Goal: Task Accomplishment & Management: Manage account settings

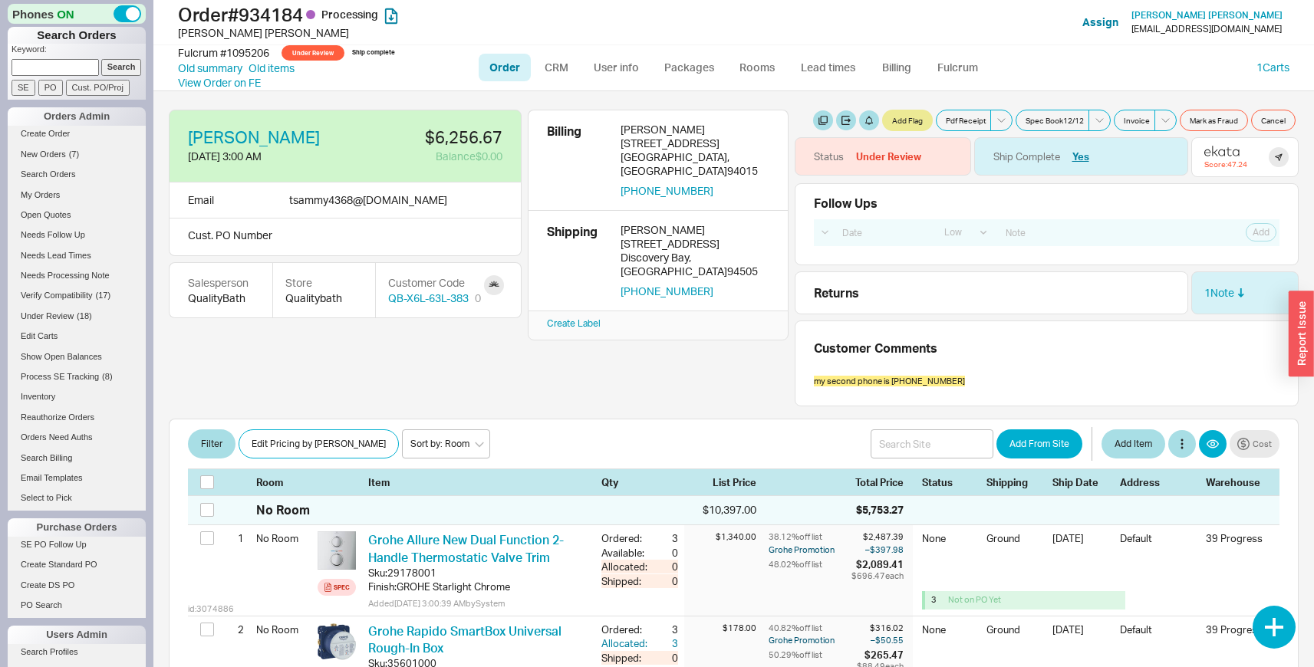
select select "LOW"
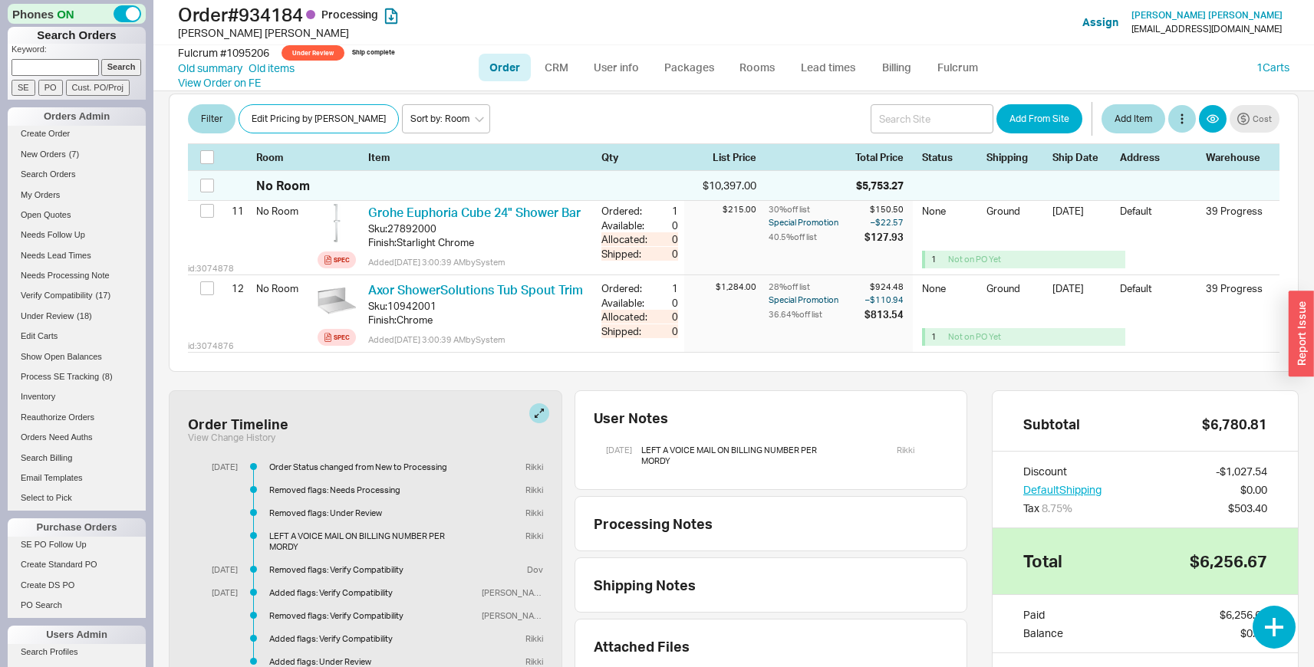
scroll to position [1318, 0]
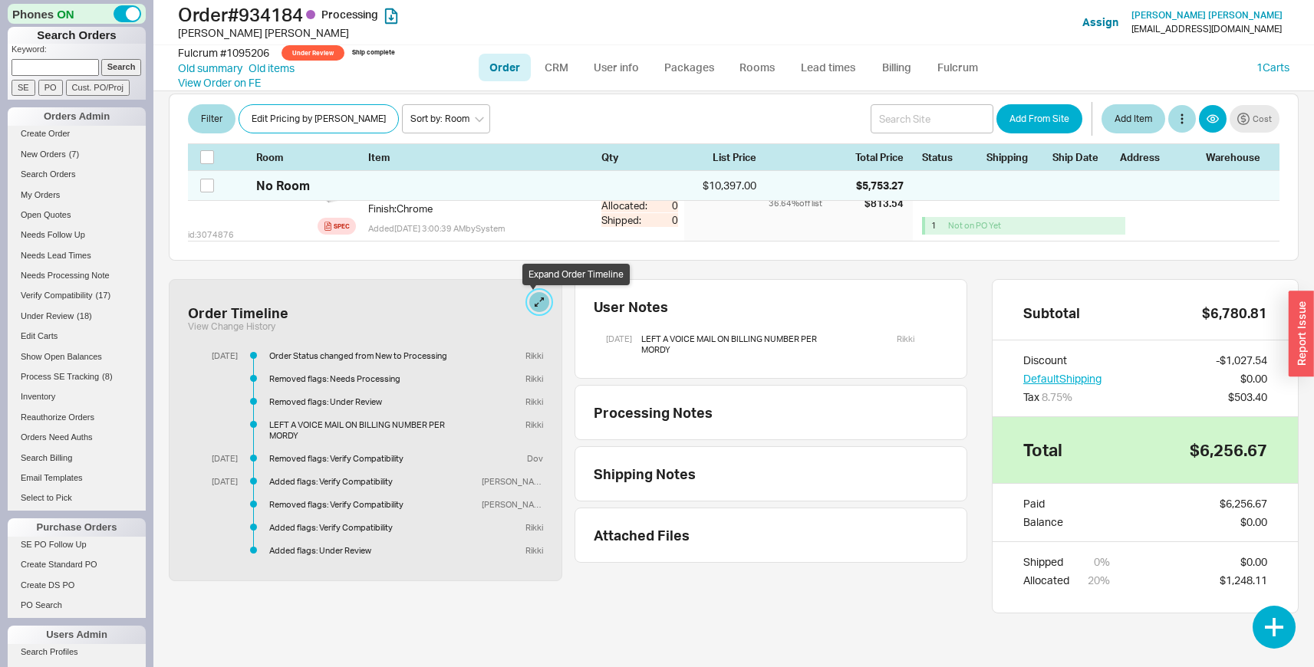
click at [529, 305] on button at bounding box center [539, 302] width 20 height 20
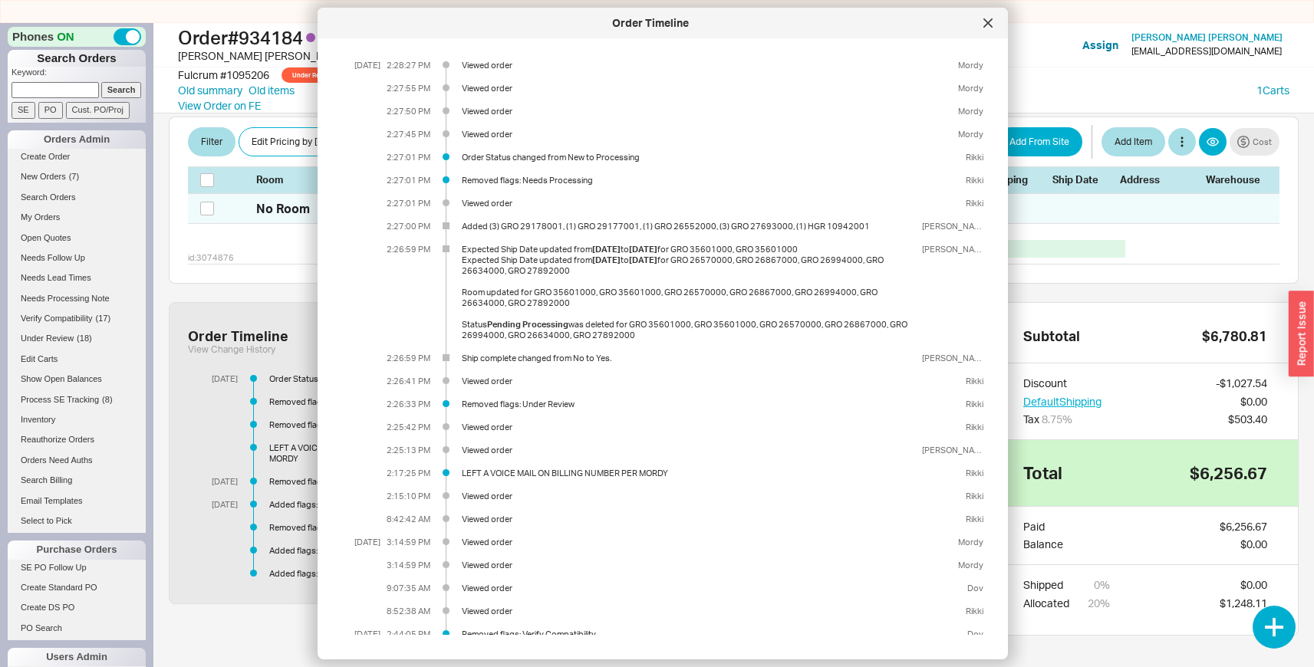
scroll to position [893, 0]
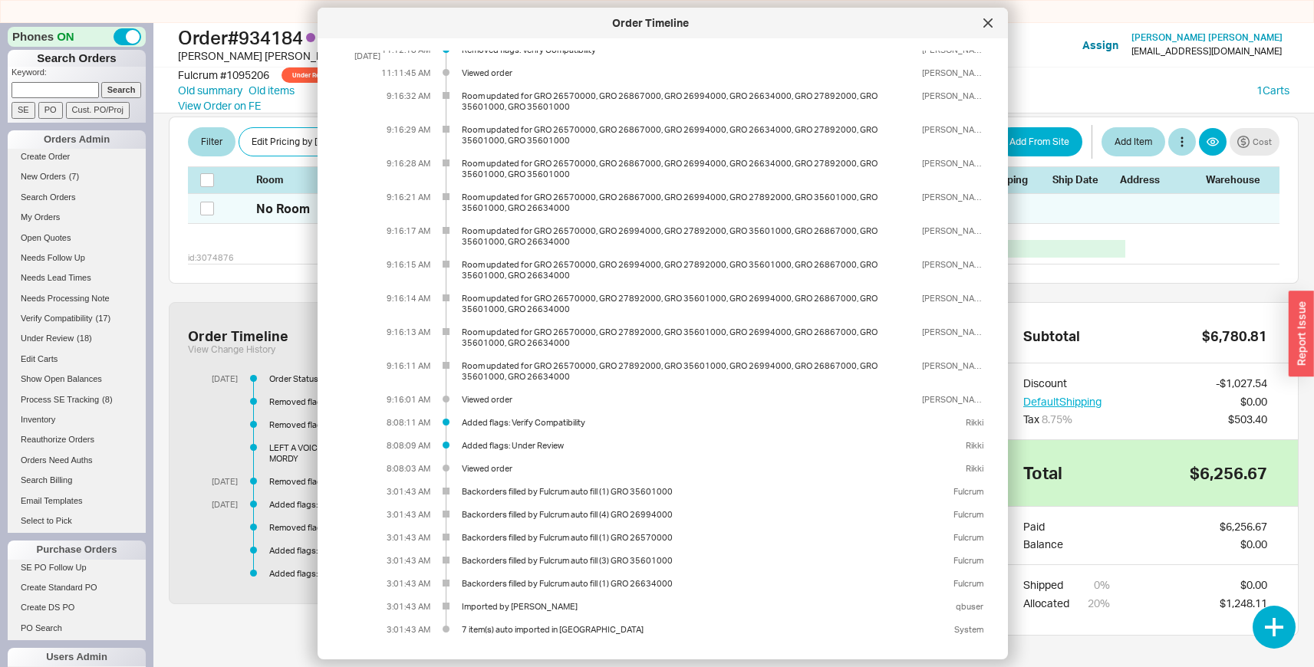
click at [607, 334] on div "Room updated for GRO 26570000, GRO 27892000, GRO 35601000, GRO 26994000, GRO 26…" at bounding box center [689, 337] width 454 height 21
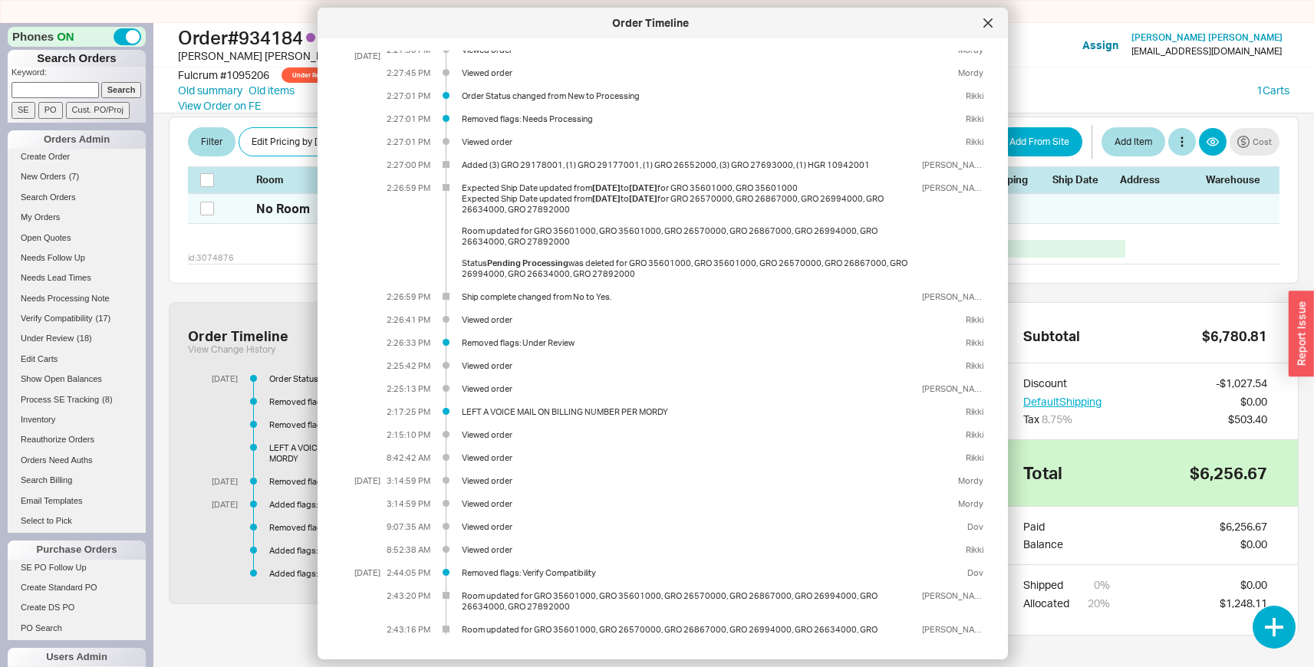
scroll to position [577, 0]
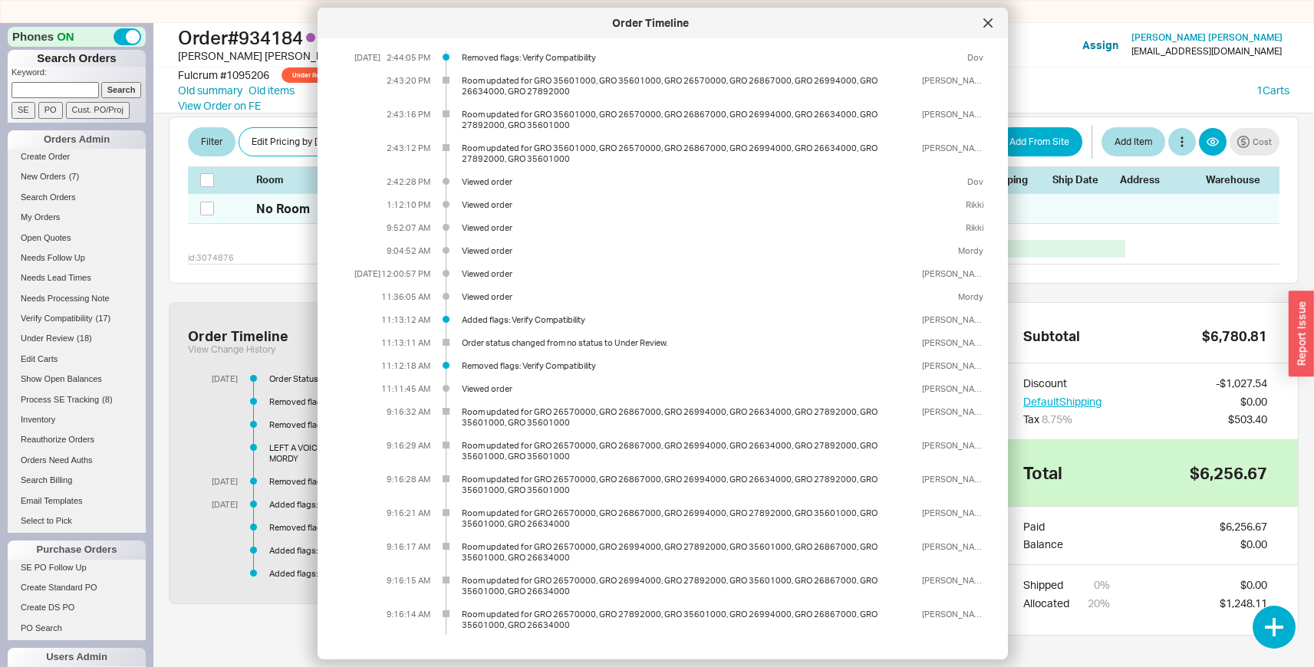
click at [588, 345] on div "Order status changed from no status to Under Review." at bounding box center [689, 342] width 454 height 11
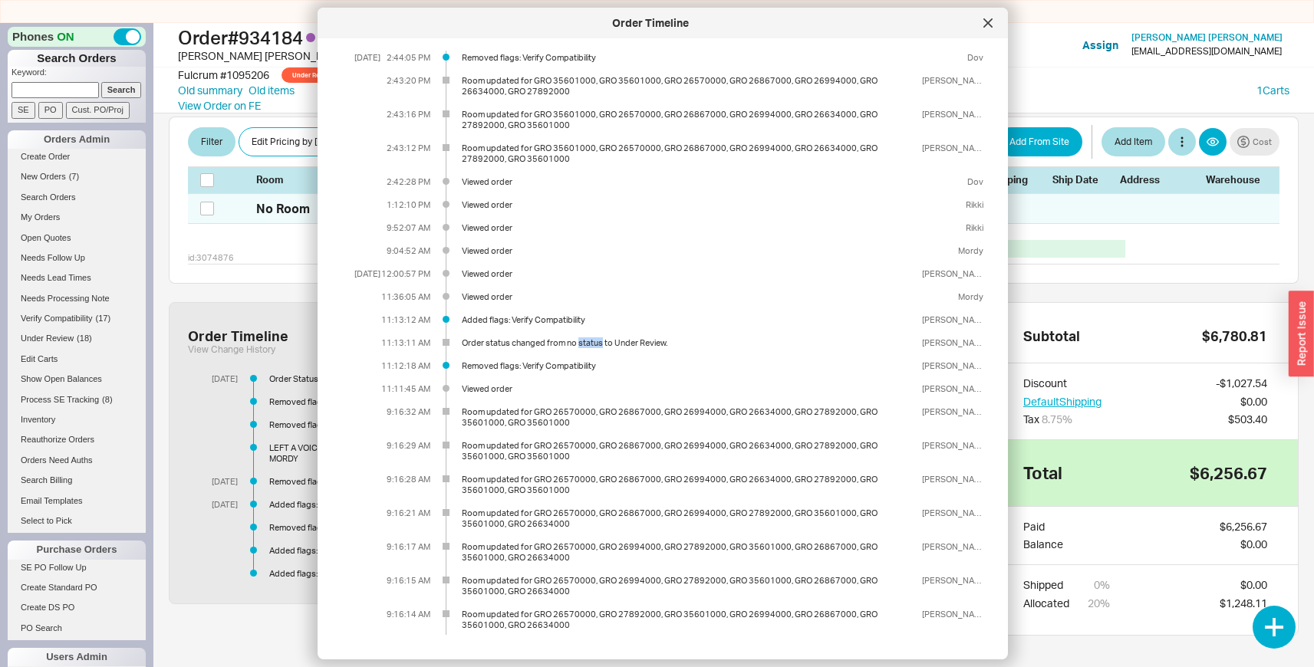
click at [588, 345] on div "Order status changed from no status to Under Review." at bounding box center [689, 342] width 454 height 11
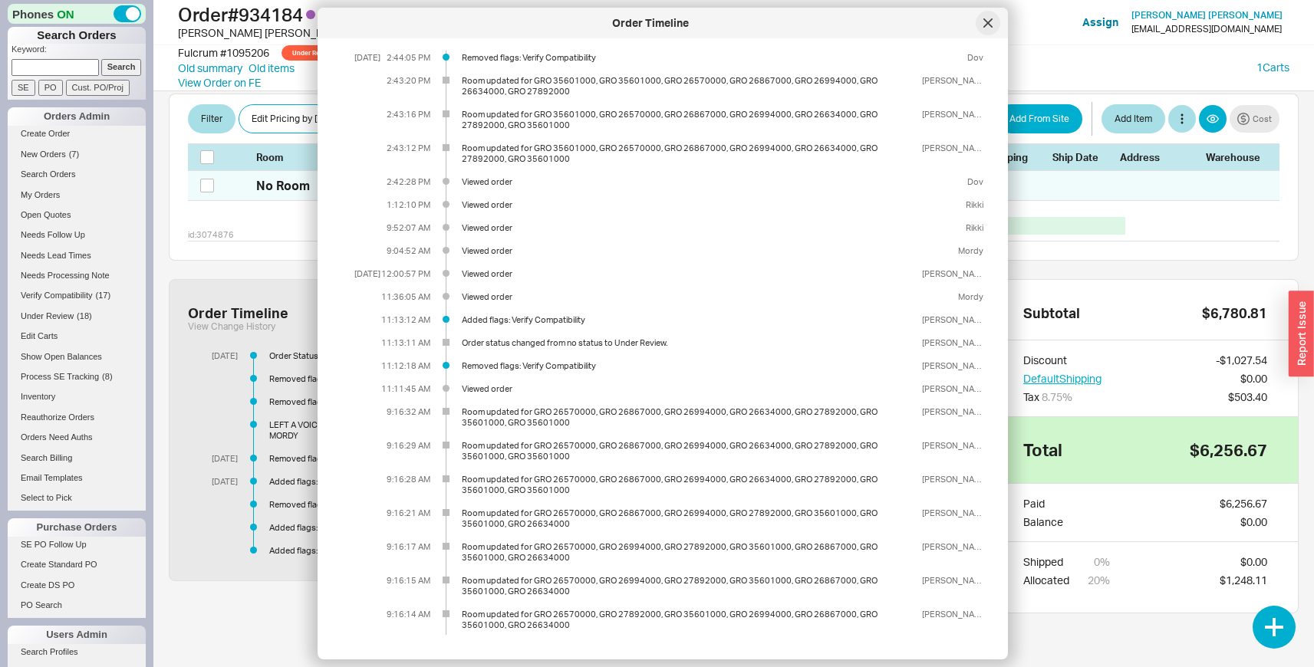
click at [989, 26] on icon at bounding box center [987, 22] width 9 height 9
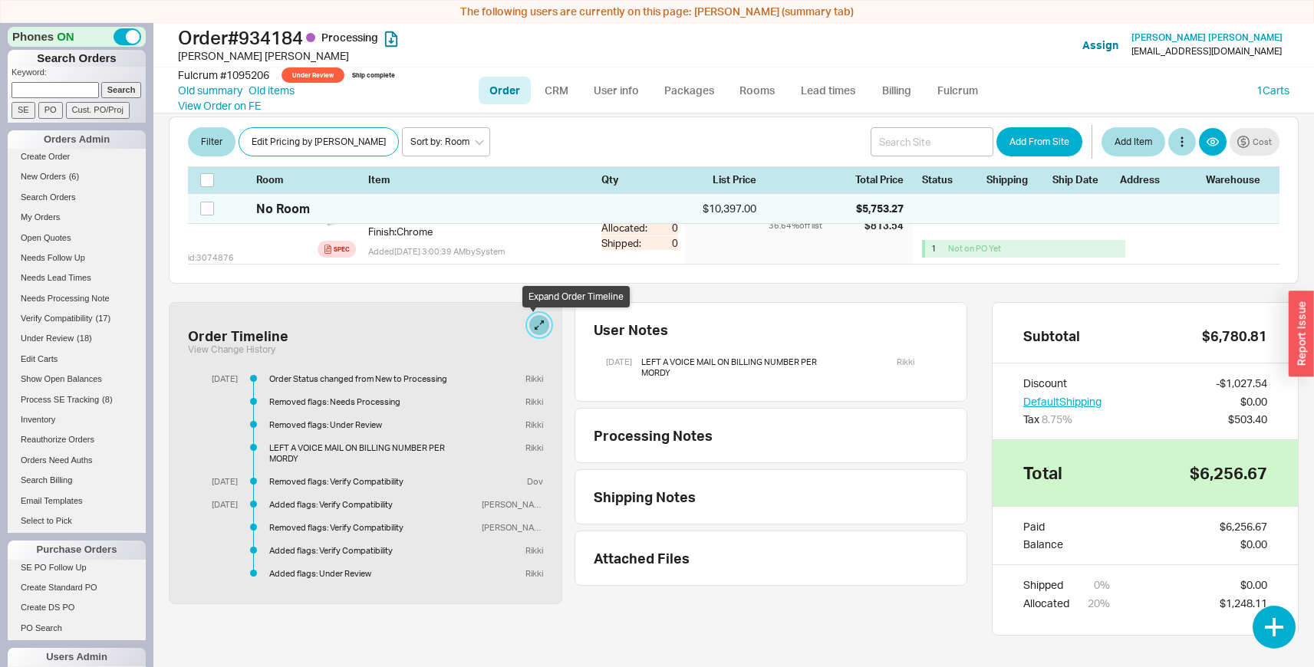
click at [534, 324] on button at bounding box center [539, 325] width 20 height 20
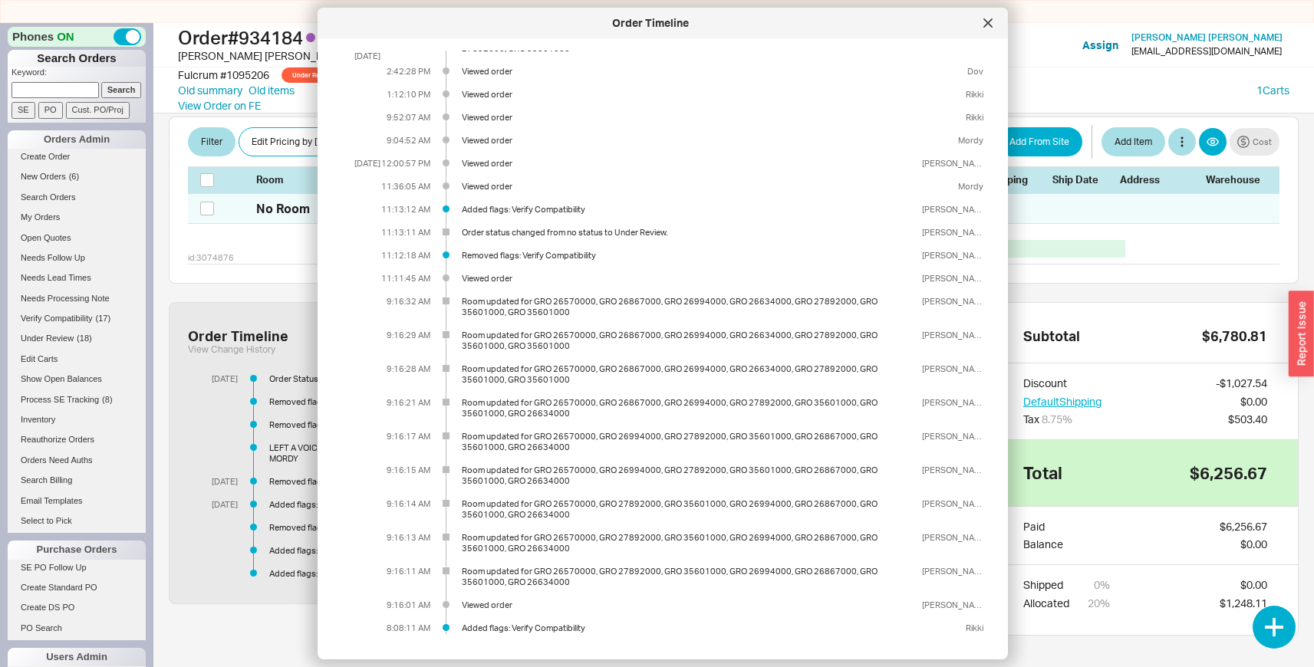
scroll to position [686, 0]
click at [577, 236] on div "Order status changed from no status to Under Review." at bounding box center [689, 233] width 454 height 11
click at [955, 234] on div "[PERSON_NAME]" at bounding box center [949, 233] width 67 height 11
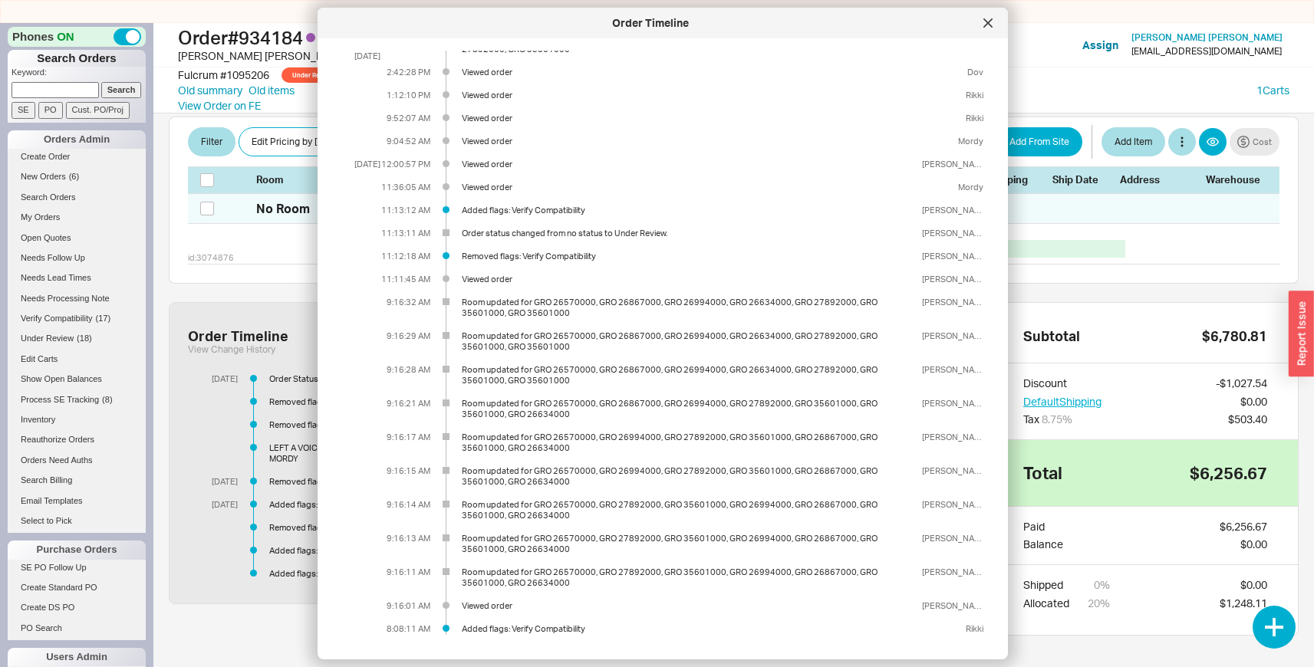
drag, startPoint x: 955, startPoint y: 234, endPoint x: 910, endPoint y: 234, distance: 45.2
click at [916, 234] on div "[PERSON_NAME]" at bounding box center [949, 233] width 67 height 11
copy div "[PERSON_NAME]"
click at [983, 31] on div at bounding box center [987, 23] width 25 height 25
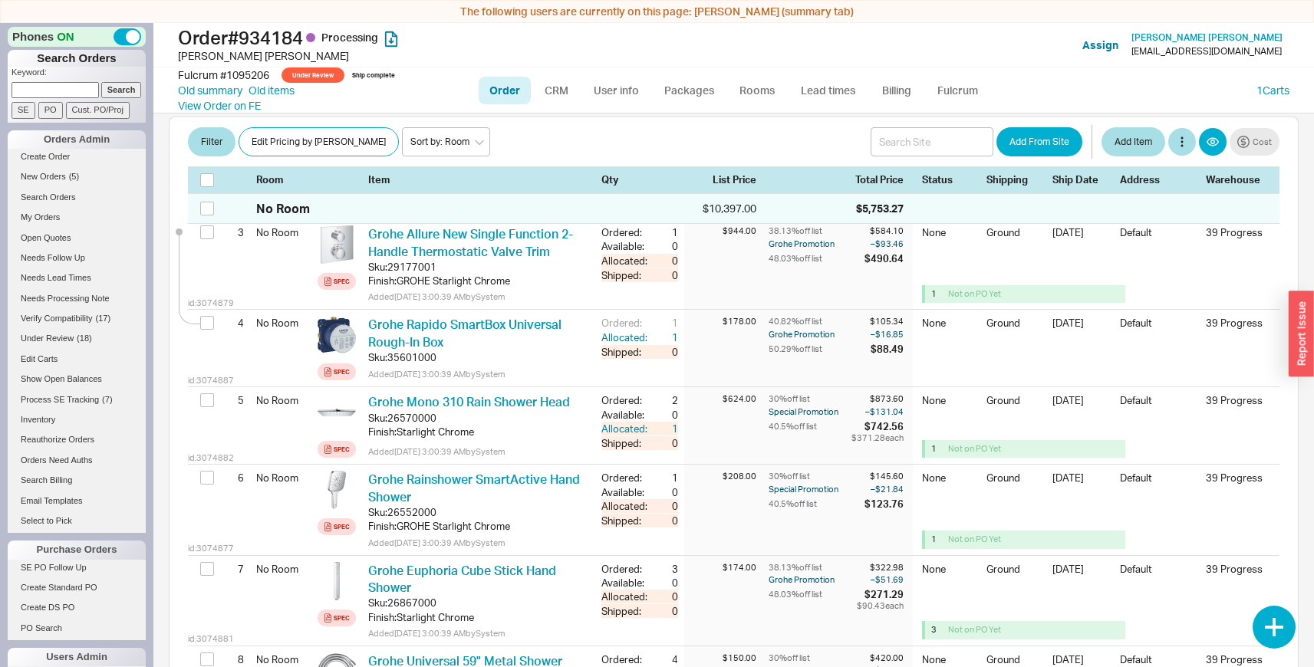
scroll to position [0, 0]
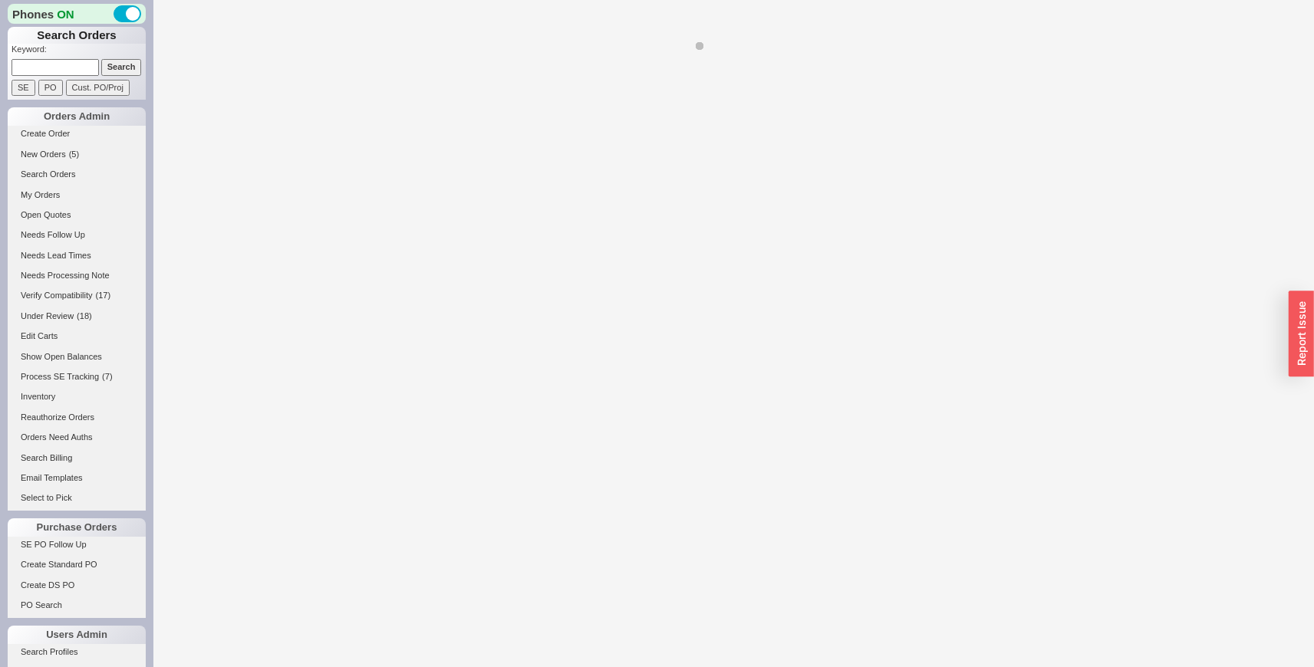
select select "LOW"
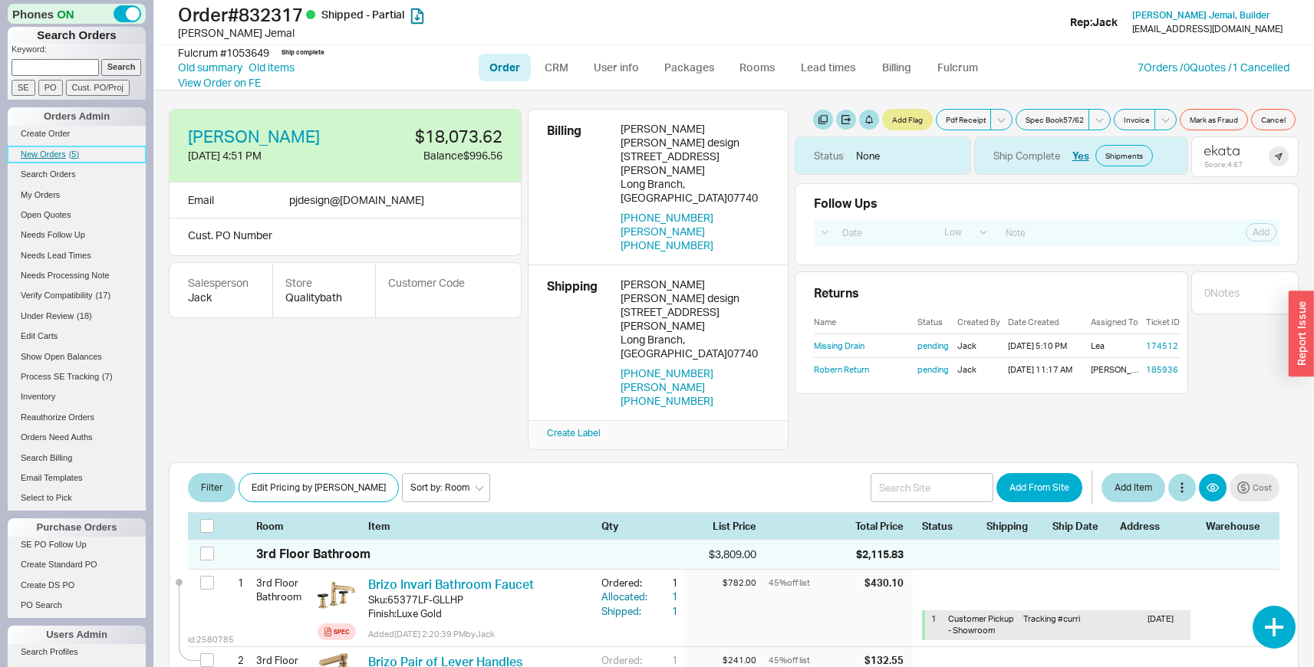
click at [74, 148] on link "New Orders ( 5 )" at bounding box center [77, 154] width 138 height 16
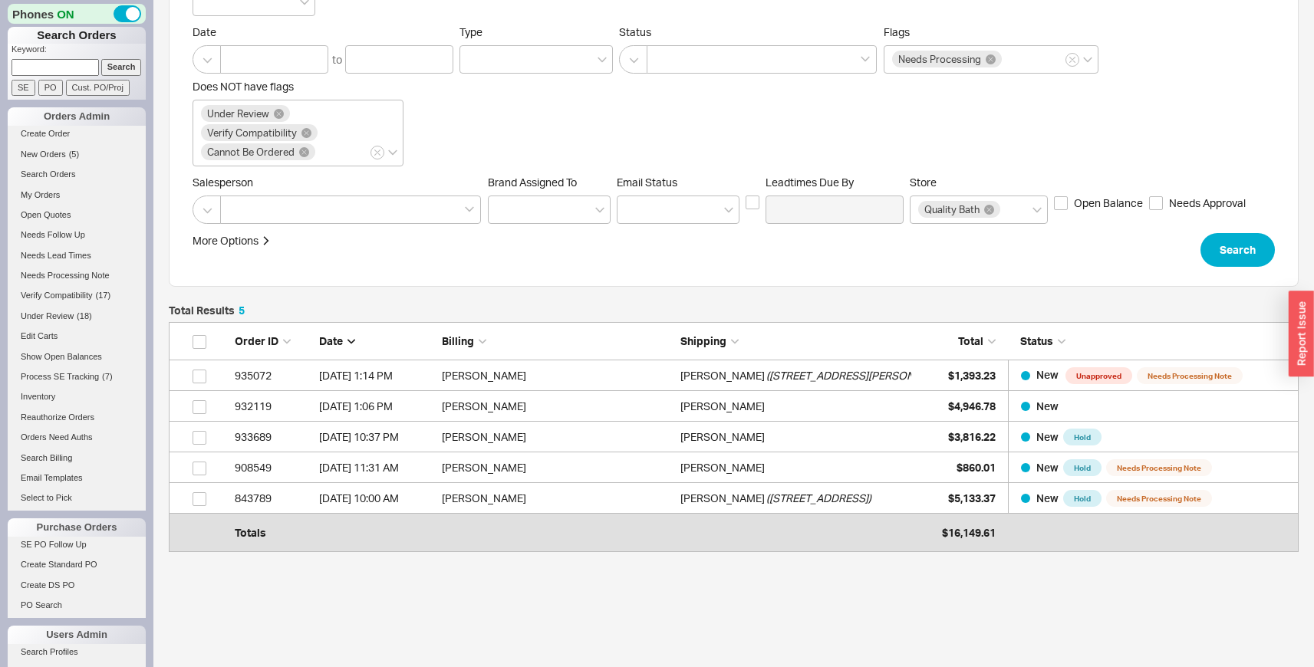
scroll to position [212, 0]
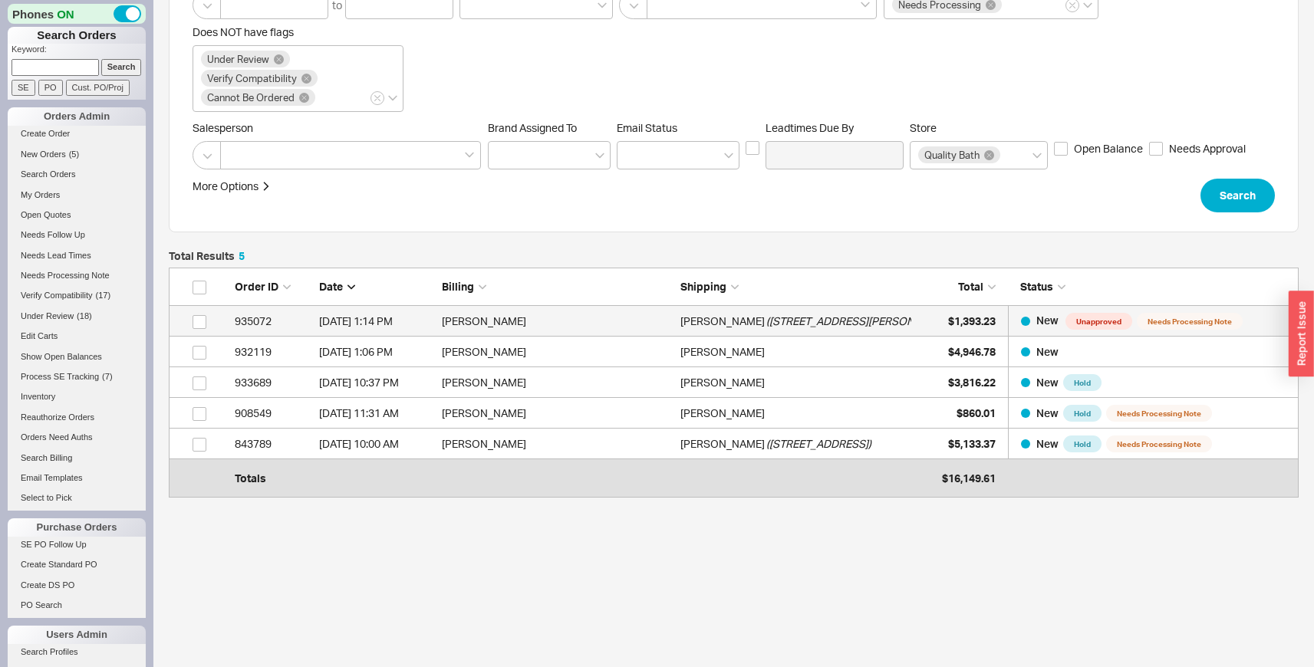
click at [903, 311] on div "Justin Kurpius ( 29 AMADOR Ave Atherton )" at bounding box center [795, 321] width 231 height 31
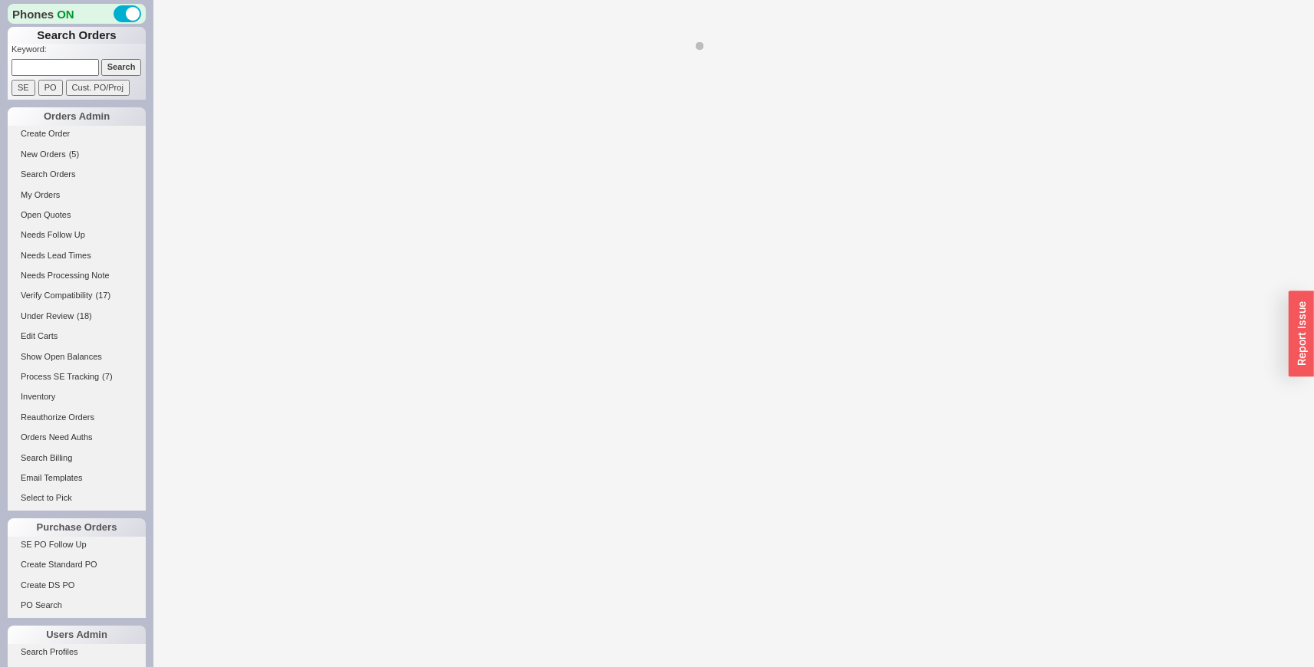
select select "LOW"
